Goal: Task Accomplishment & Management: Manage account settings

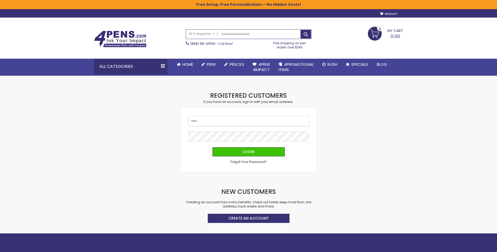
click at [220, 118] on input "Email" at bounding box center [248, 121] width 120 height 10
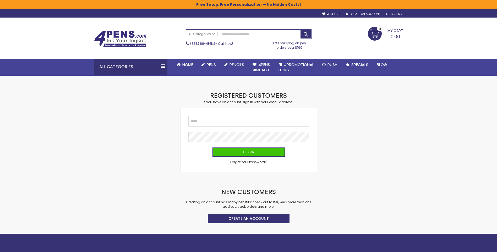
drag, startPoint x: 238, startPoint y: 113, endPoint x: 243, endPoint y: 115, distance: 4.8
click at [239, 114] on div "Email Password Login Forgot Your Password?" at bounding box center [248, 140] width 136 height 64
click at [239, 121] on input "Email" at bounding box center [248, 121] width 120 height 10
type input "*"
click at [400, 12] on div "Sign In" at bounding box center [393, 14] width 17 height 4
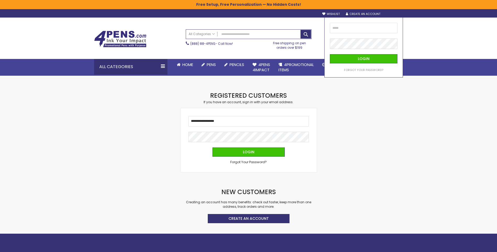
click at [400, 12] on div "Sign In" at bounding box center [393, 14] width 17 height 4
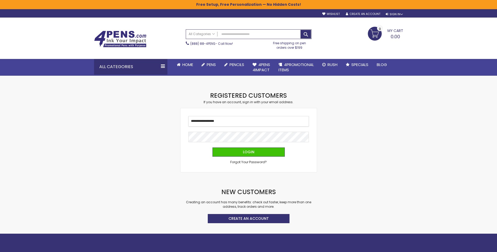
click at [238, 121] on input "**********" at bounding box center [248, 121] width 120 height 10
drag, startPoint x: 242, startPoint y: 121, endPoint x: 147, endPoint y: 117, distance: 95.4
click at [147, 117] on div "Checkout as a new customer Creating an account has many benefits: See order and…" at bounding box center [248, 162] width 314 height 142
type input "**********"
click at [243, 163] on span "Forgot Your Password?" at bounding box center [248, 162] width 36 height 4
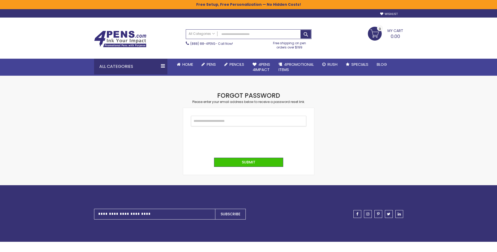
click at [196, 120] on input "Email" at bounding box center [248, 121] width 115 height 10
paste input "**********"
type input "**********"
click at [256, 165] on button "Submit" at bounding box center [248, 162] width 69 height 9
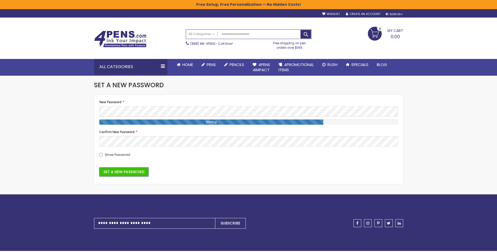
click at [188, 134] on div "Confirm New Password" at bounding box center [248, 138] width 298 height 17
click at [140, 171] on span "Set a New Password" at bounding box center [123, 171] width 41 height 5
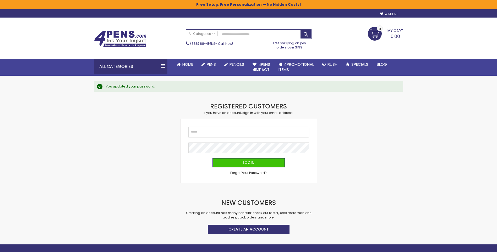
click at [207, 132] on input "Email" at bounding box center [248, 132] width 120 height 10
type input "**********"
click at [212, 158] on button "Login" at bounding box center [248, 162] width 72 height 9
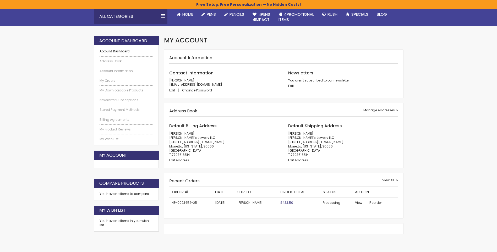
scroll to position [52, 0]
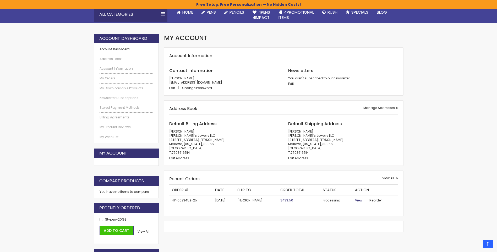
click at [355, 202] on span "View" at bounding box center [358, 200] width 7 height 4
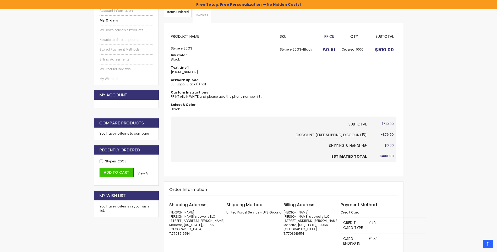
scroll to position [52, 0]
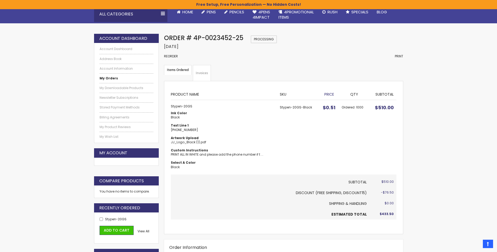
click at [204, 69] on link "Invoices" at bounding box center [202, 73] width 18 height 16
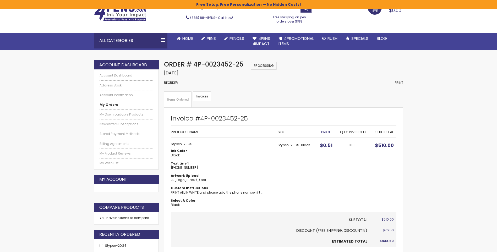
scroll to position [26, 0]
